Goal: Task Accomplishment & Management: Manage account settings

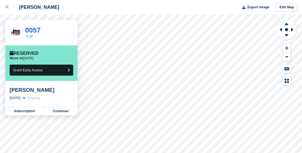
click at [5, 5] on link at bounding box center [7, 7] width 14 height 14
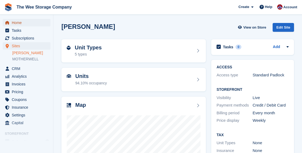
click at [20, 19] on span "Home" at bounding box center [28, 22] width 32 height 7
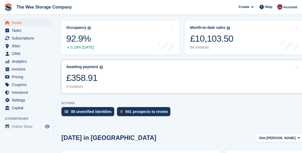
scroll to position [77, 0]
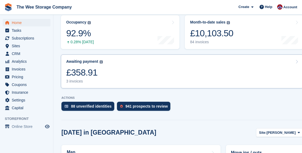
click at [124, 68] on link "Awaiting payment The total outstanding balance on all open invoices. £358.91 3 …" at bounding box center [182, 71] width 242 height 34
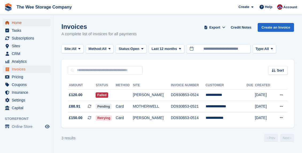
click at [16, 21] on span "Home" at bounding box center [28, 22] width 32 height 7
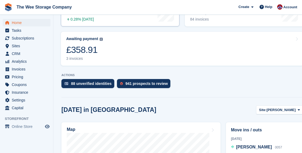
scroll to position [200, 0]
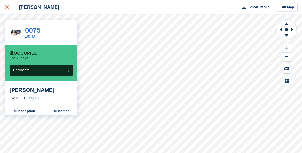
click at [7, 7] on icon at bounding box center [6, 6] width 3 height 3
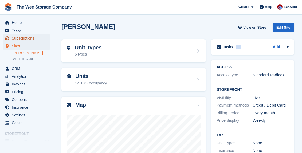
click at [21, 36] on span "Subscriptions" at bounding box center [28, 37] width 32 height 7
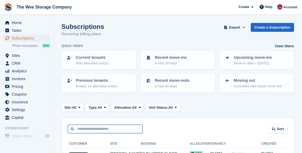
click at [85, 127] on input "text" at bounding box center [105, 129] width 75 height 9
type input "*******"
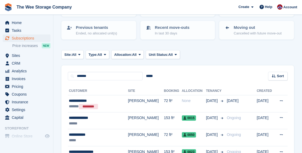
scroll to position [53, 0]
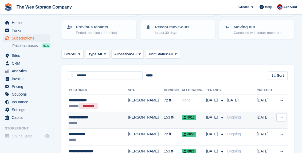
click at [89, 121] on div "******" at bounding box center [94, 123] width 50 height 6
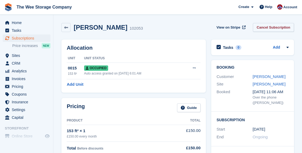
click at [274, 28] on link "Cancel Subscription" at bounding box center [273, 27] width 41 height 9
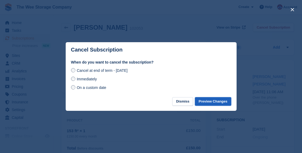
click at [215, 102] on button "Preview Changes" at bounding box center [213, 101] width 36 height 9
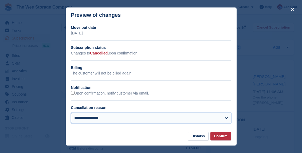
click at [85, 117] on select "**********" at bounding box center [151, 118] width 160 height 11
select select "**********"
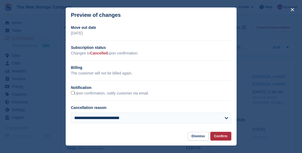
click at [228, 136] on button "Confirm" at bounding box center [220, 136] width 21 height 9
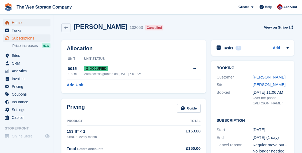
click at [21, 20] on span "Home" at bounding box center [28, 22] width 32 height 7
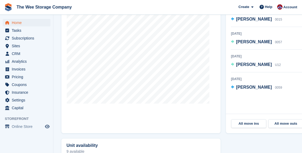
scroll to position [220, 0]
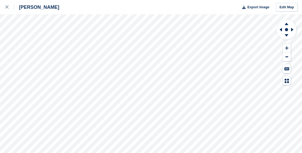
click at [41, 101] on div "[PERSON_NAME] Export Image Edit Map" at bounding box center [151, 76] width 302 height 153
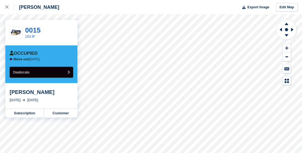
click at [44, 73] on button "Deallocate" at bounding box center [42, 72] width 64 height 11
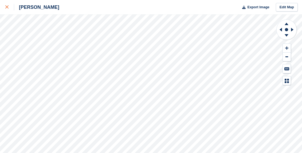
click at [7, 6] on icon at bounding box center [6, 6] width 3 height 3
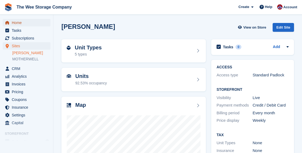
click at [22, 23] on span "Home" at bounding box center [28, 22] width 32 height 7
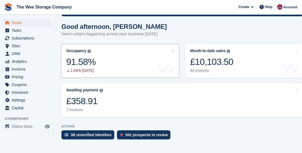
scroll to position [53, 0]
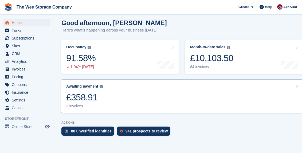
click at [105, 95] on link "Awaiting payment The total outstanding balance on all open invoices. £358.91 3 …" at bounding box center [182, 96] width 242 height 34
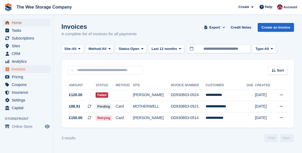
click at [20, 24] on span "Home" at bounding box center [28, 22] width 32 height 7
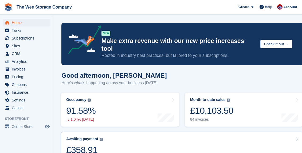
click at [84, 144] on div "£358.91" at bounding box center [84, 149] width 37 height 11
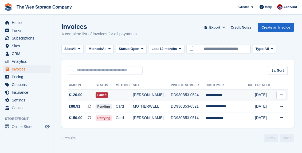
click at [226, 94] on td "**********" at bounding box center [226, 94] width 41 height 11
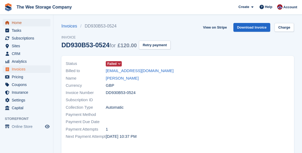
click at [17, 22] on span "Home" at bounding box center [28, 22] width 32 height 7
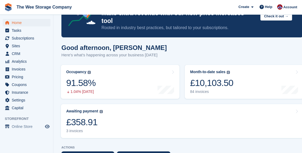
scroll to position [28, 0]
